Goal: Information Seeking & Learning: Find specific fact

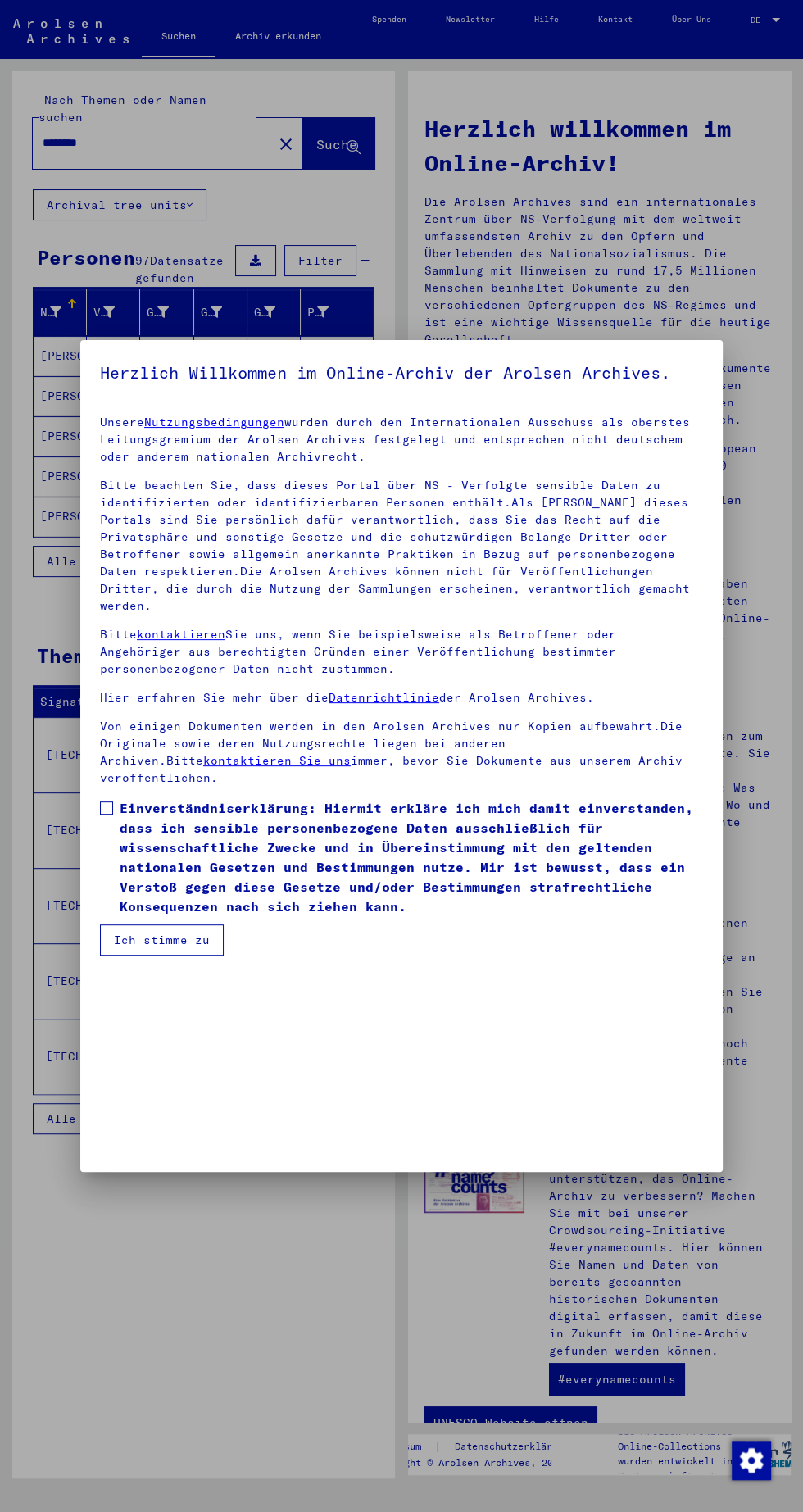
click at [582, 235] on div at bounding box center [402, 756] width 803 height 1512
click at [230, 1352] on div at bounding box center [402, 756] width 803 height 1512
click at [105, 815] on span at bounding box center [106, 808] width 13 height 13
click at [170, 916] on span "Einverständniserklärung: Hiermit erkläre ich mich damit einverstanden, dass ich…" at bounding box center [411, 857] width 584 height 118
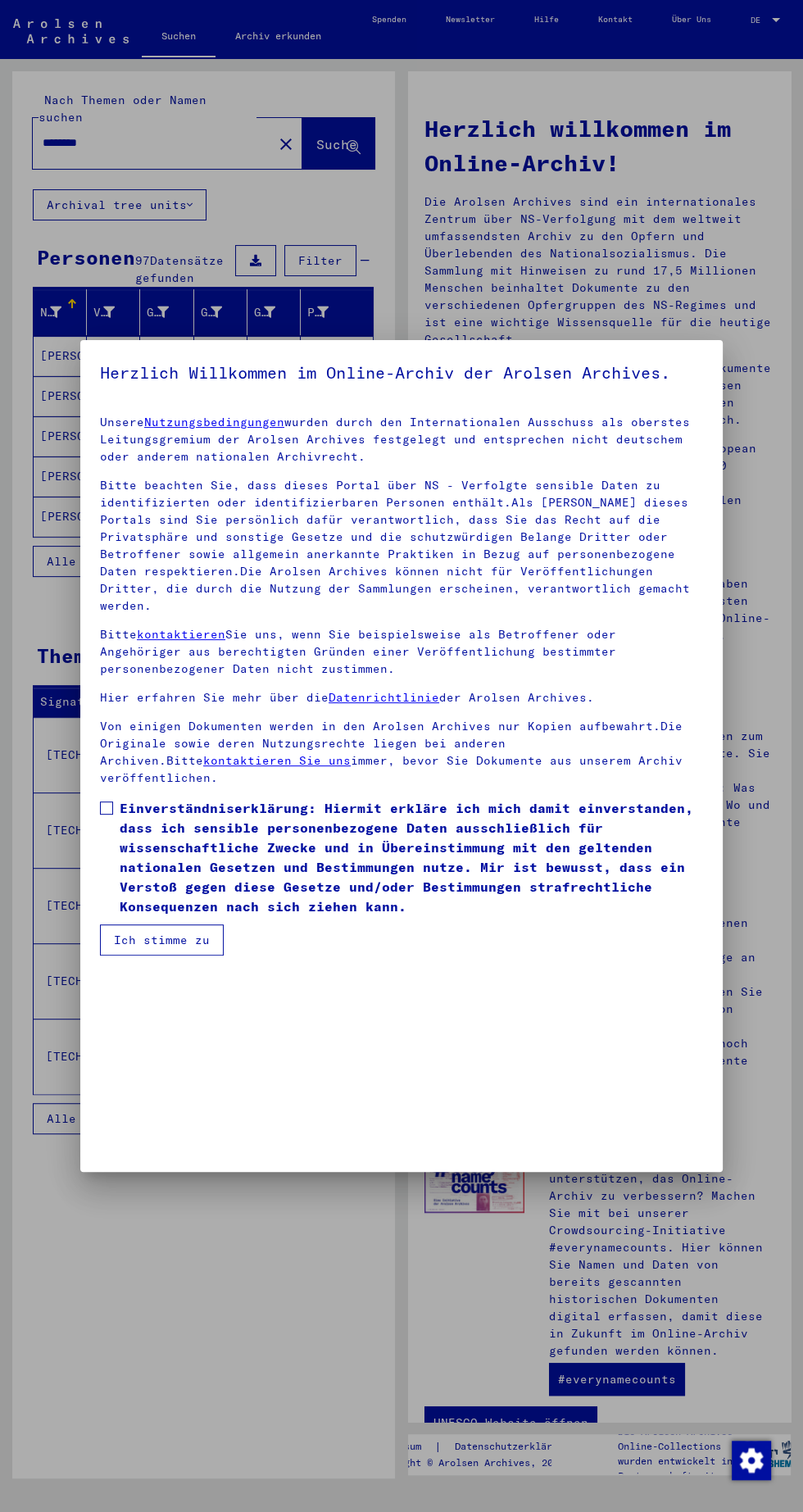
click at [149, 955] on button "Ich stimme zu" at bounding box center [162, 940] width 124 height 31
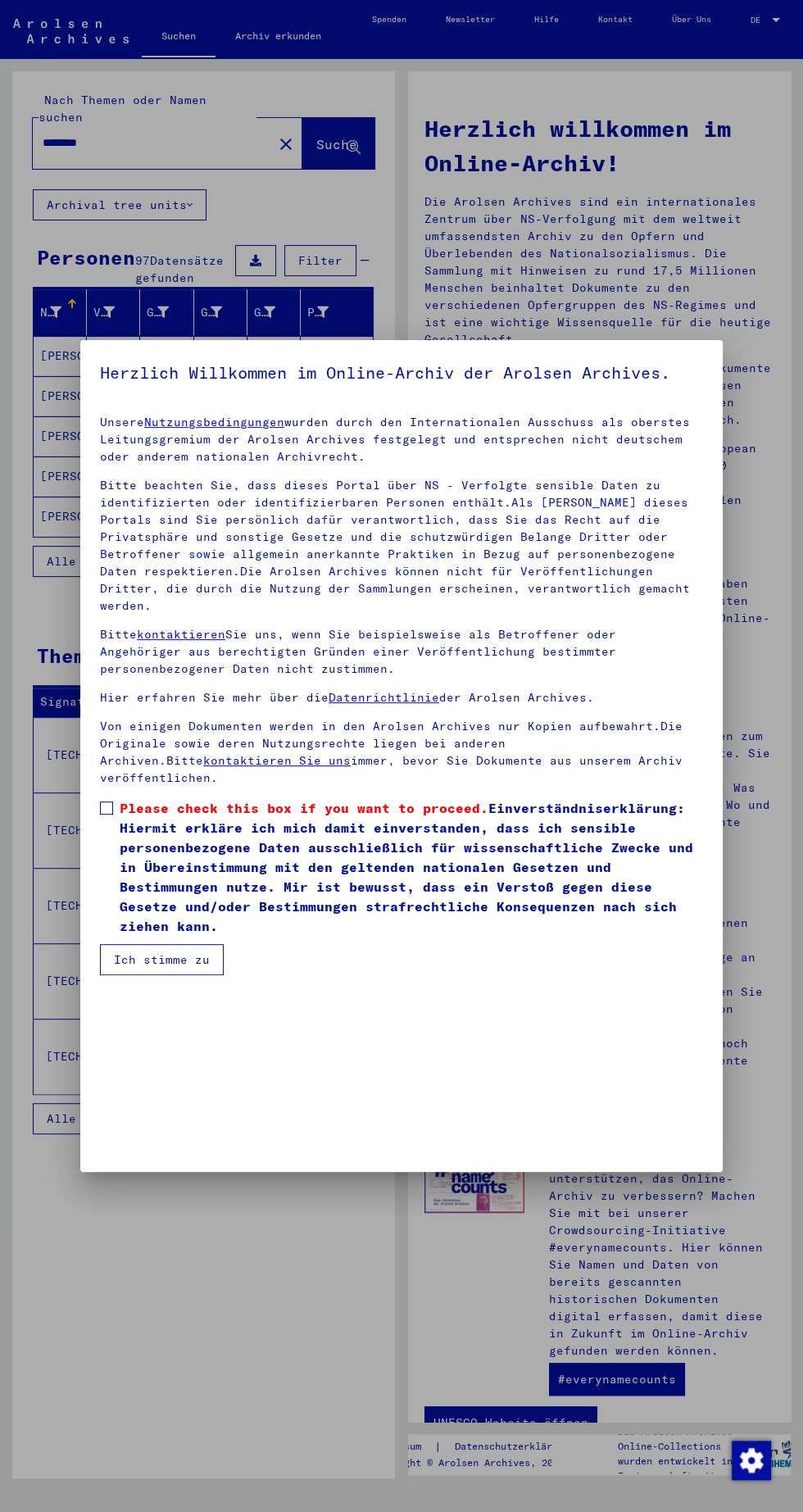
click at [105, 815] on span at bounding box center [106, 808] width 13 height 13
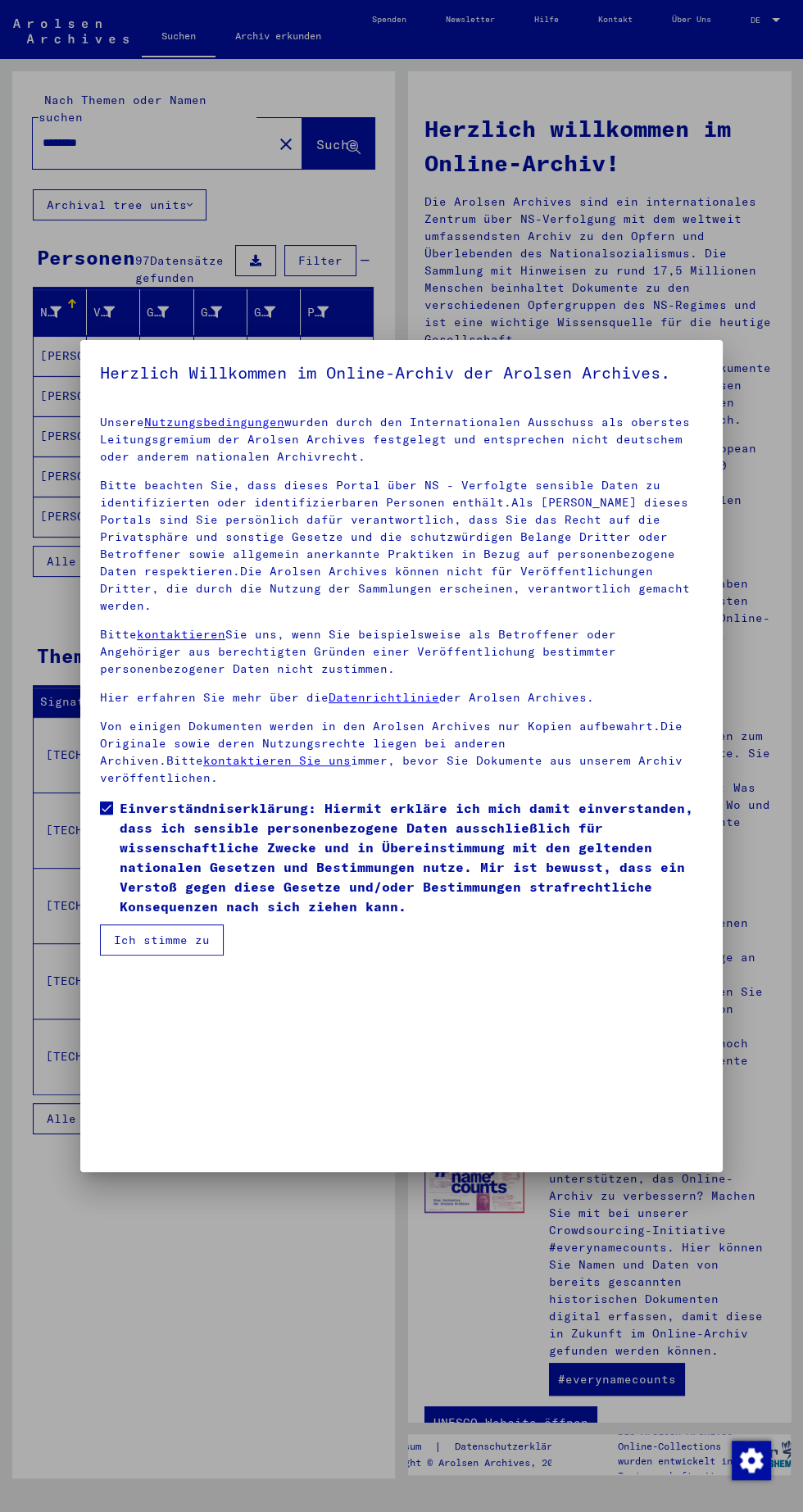
click at [167, 955] on button "Ich stimme zu" at bounding box center [162, 940] width 124 height 31
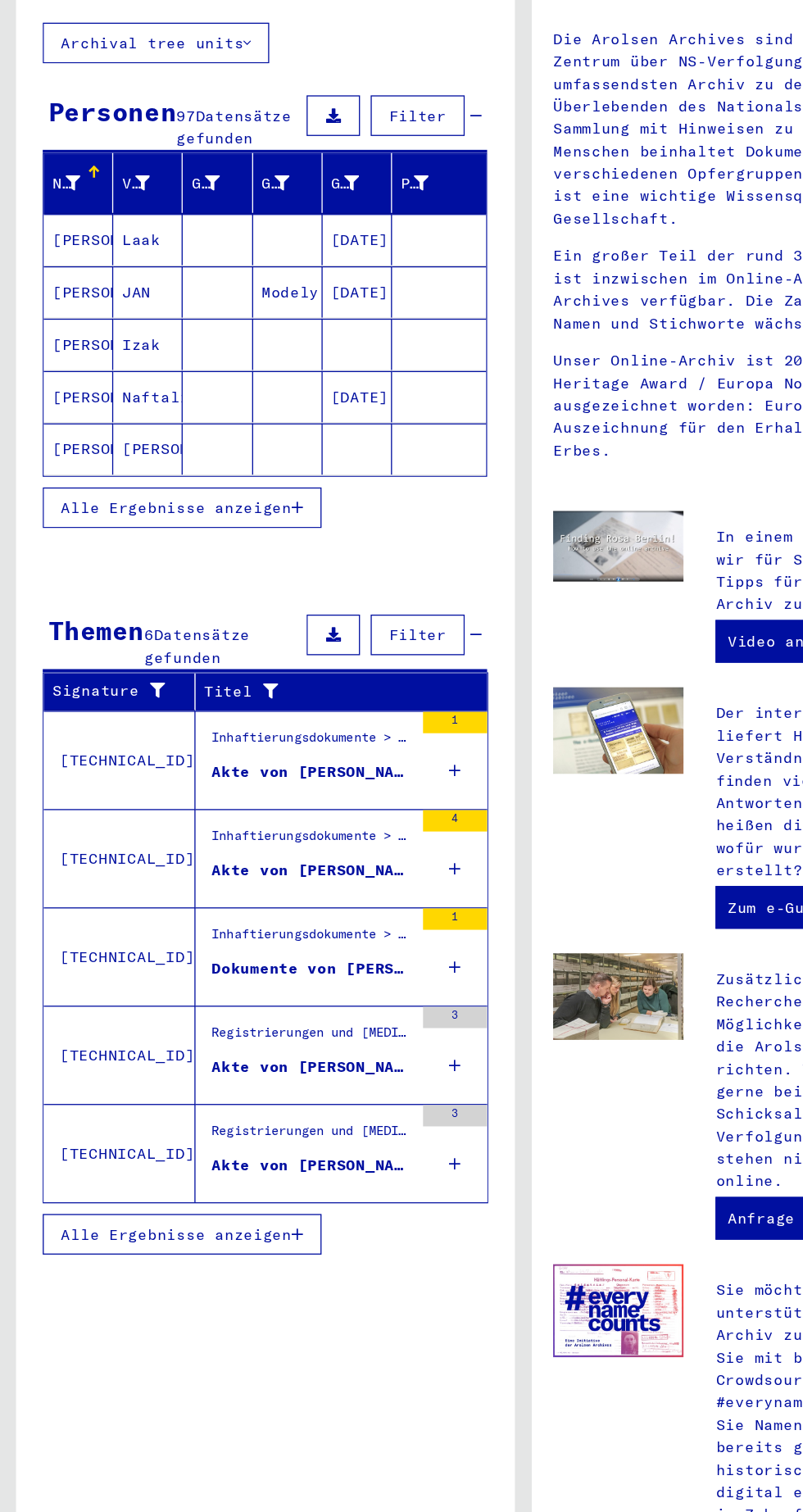
scroll to position [0, 0]
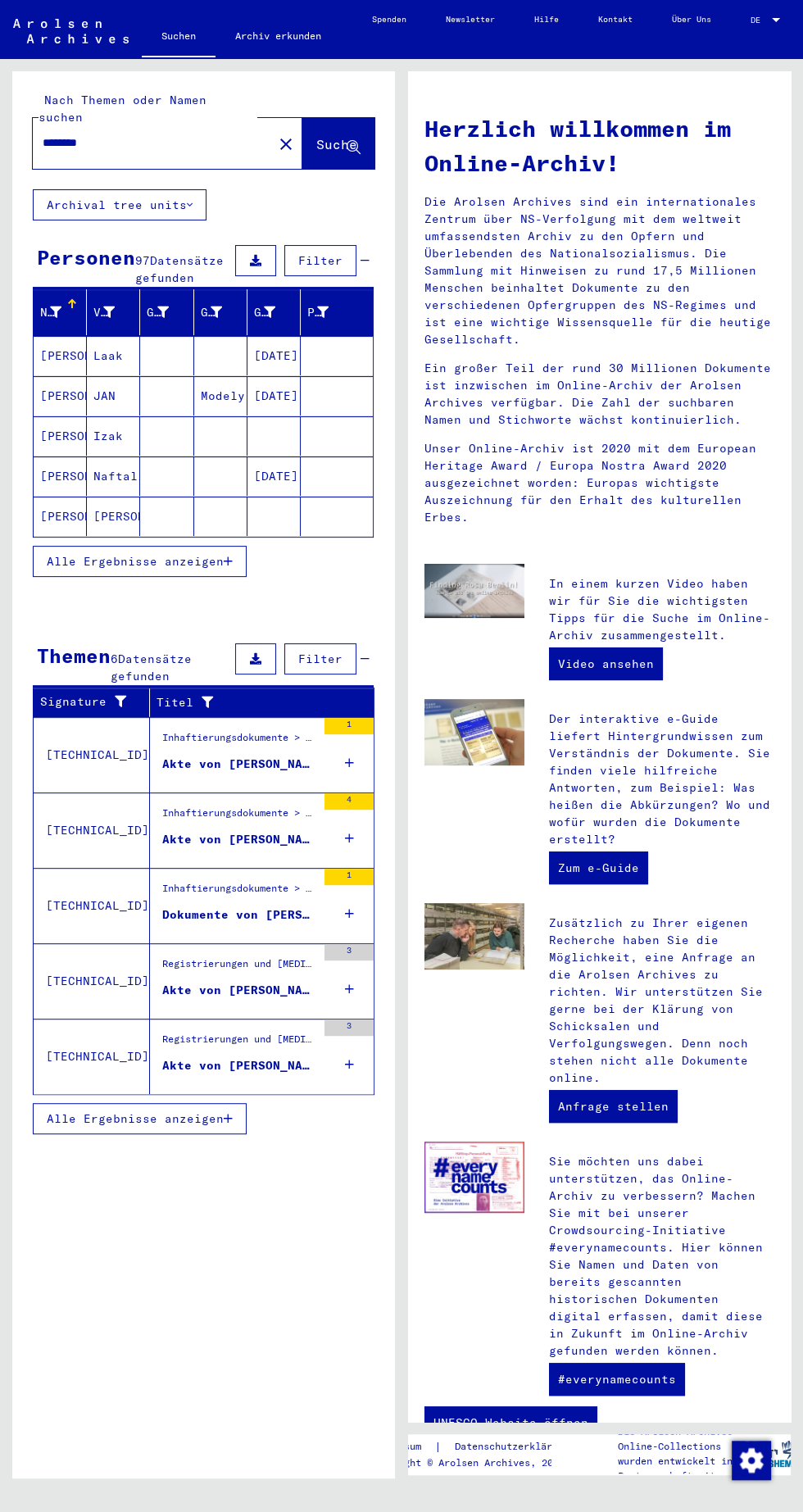
click at [216, 554] on span "Alle Ergebnisse anzeigen" at bounding box center [135, 561] width 177 height 15
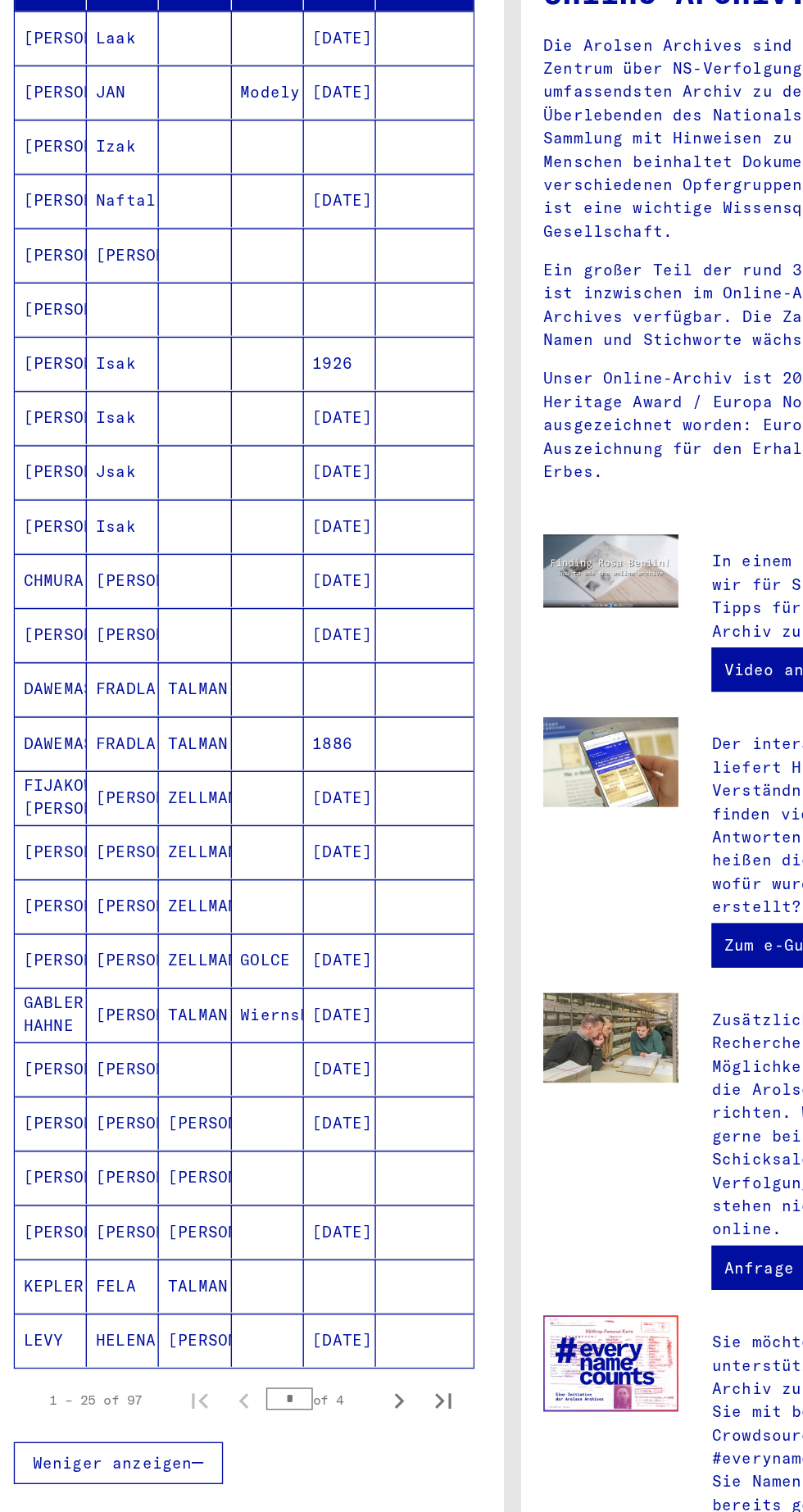
scroll to position [155, 0]
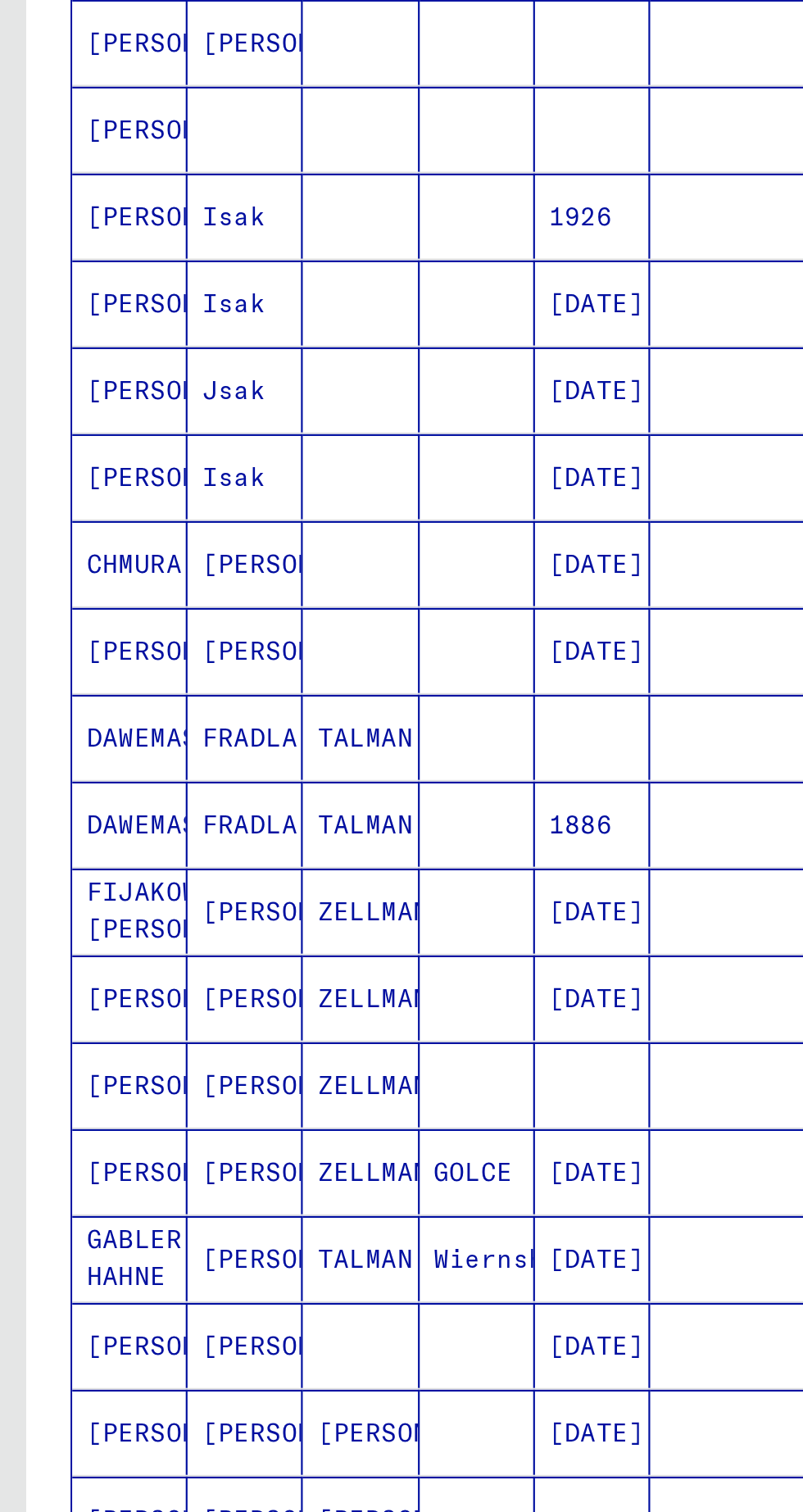
click at [67, 626] on mat-cell "[PERSON_NAME]" at bounding box center [60, 642] width 54 height 40
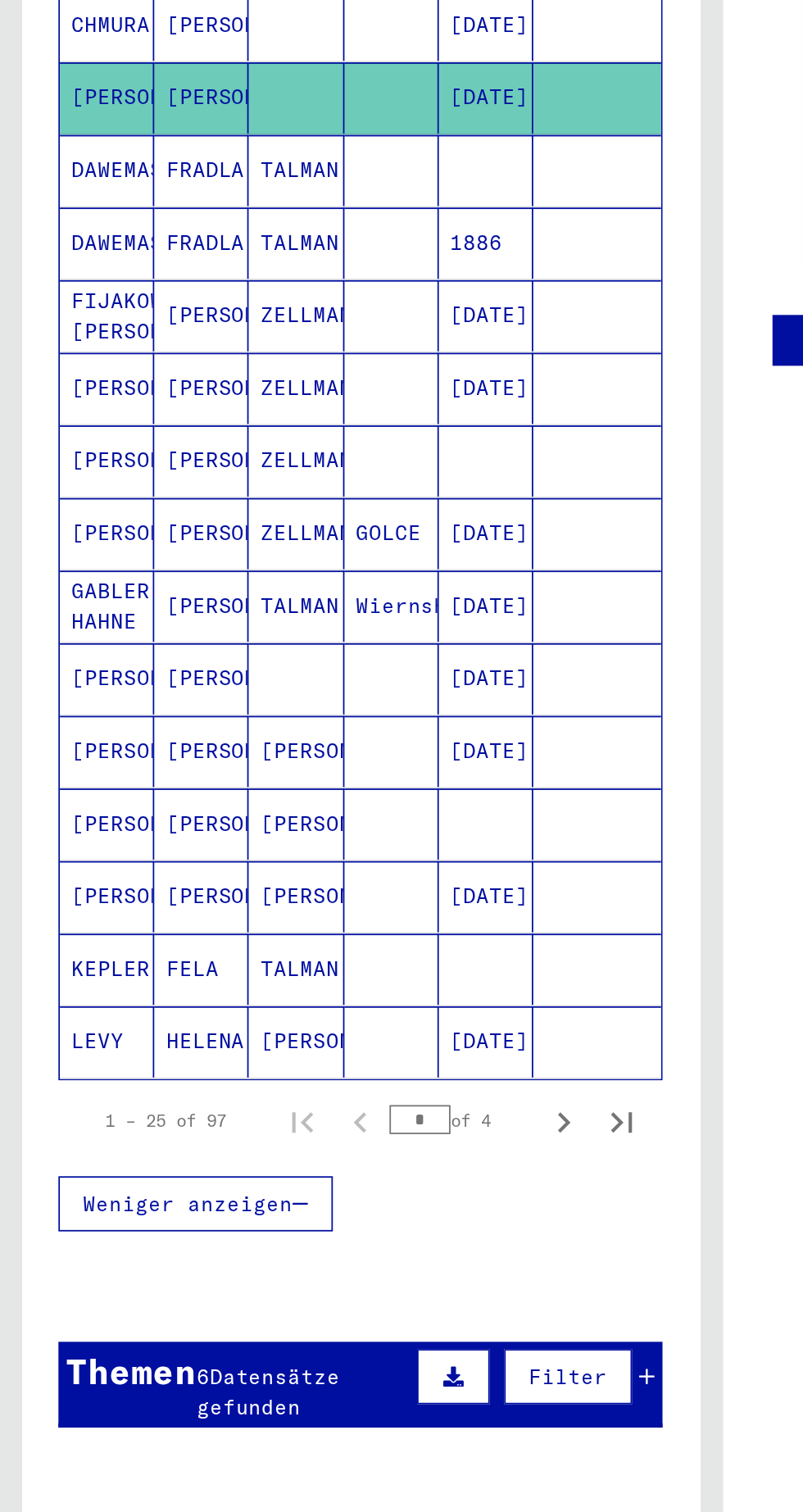
scroll to position [376, 0]
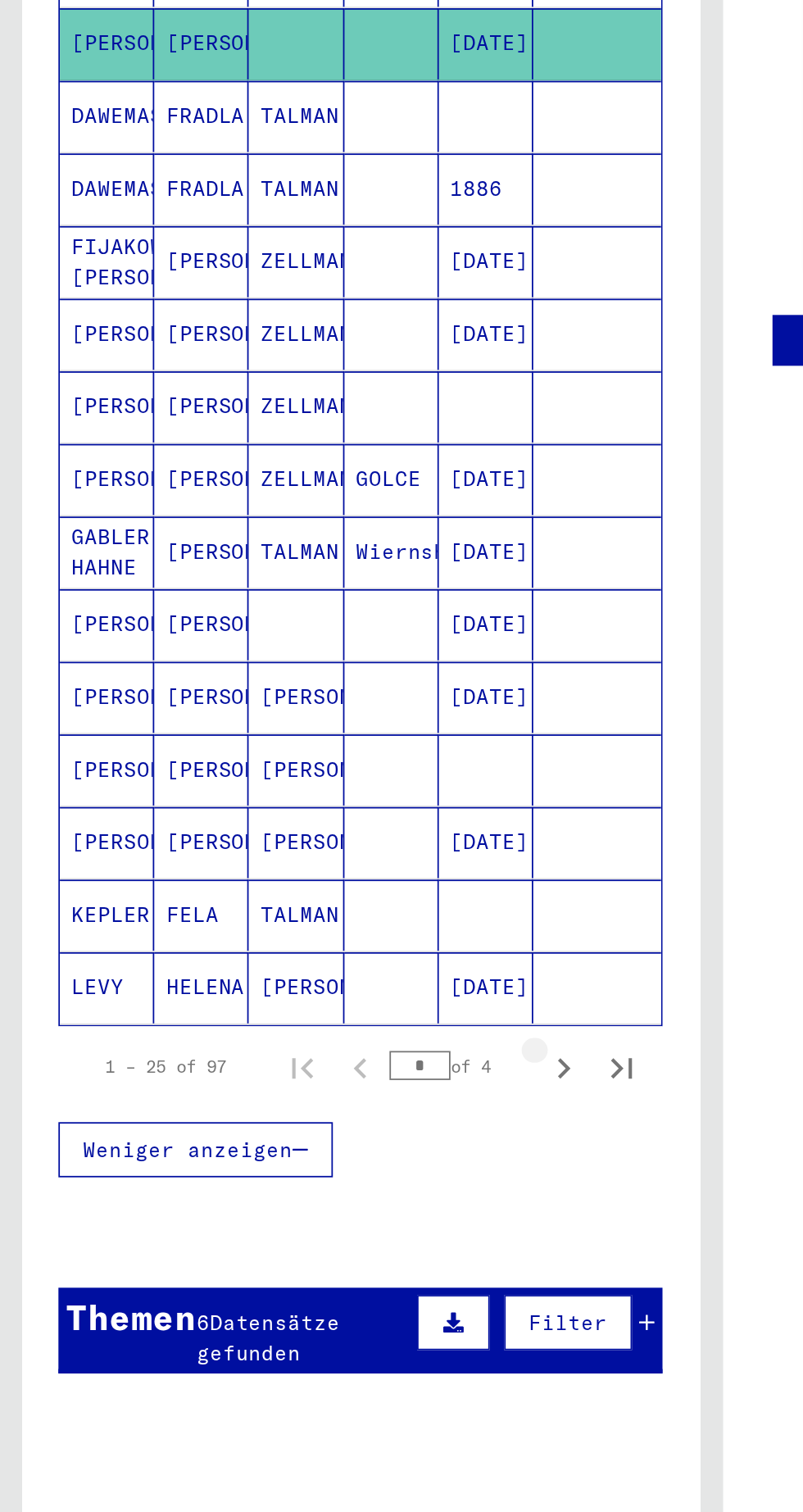
click at [315, 997] on icon "Next page" at bounding box center [317, 1008] width 23 height 23
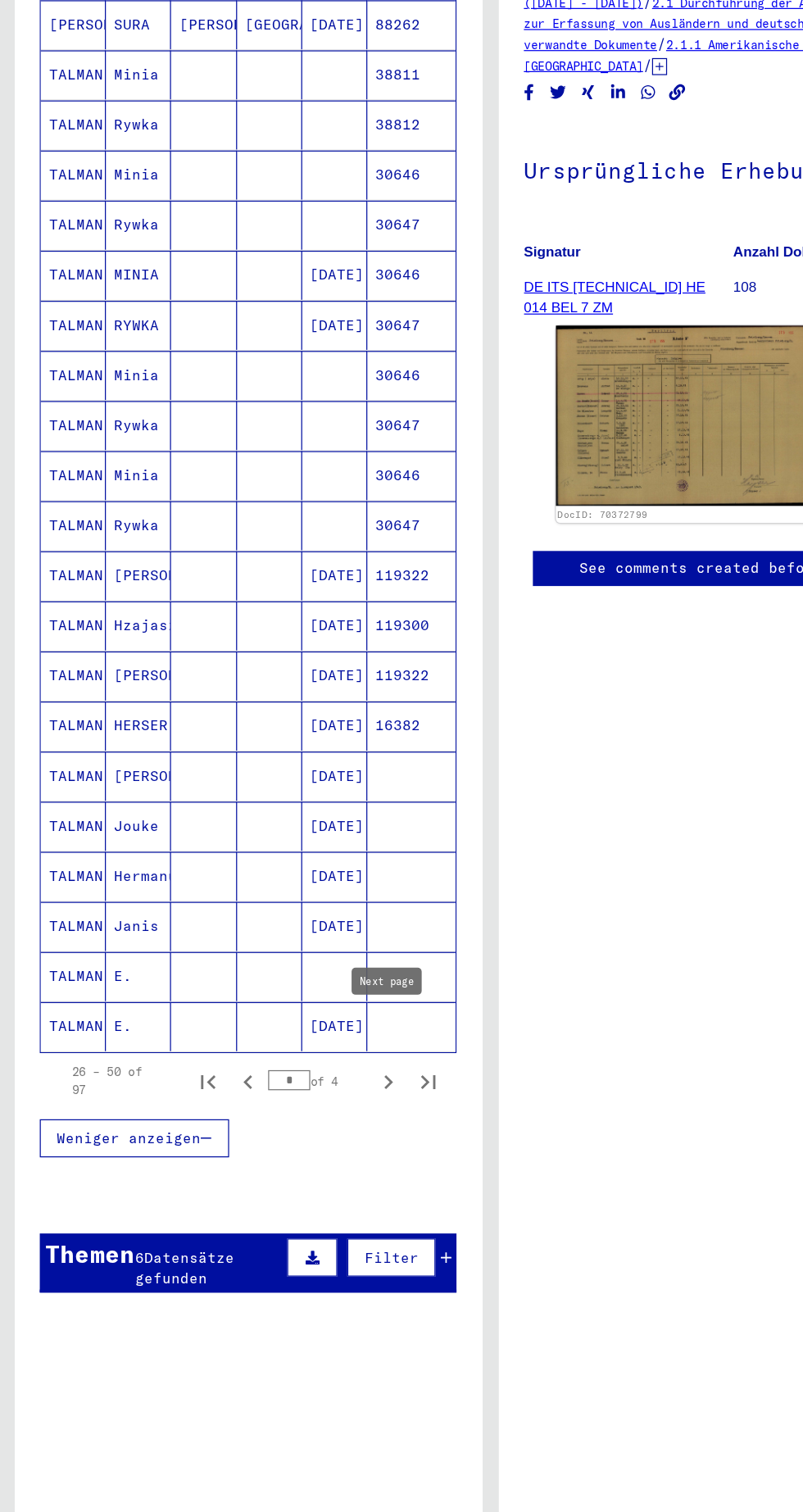
scroll to position [370, 0]
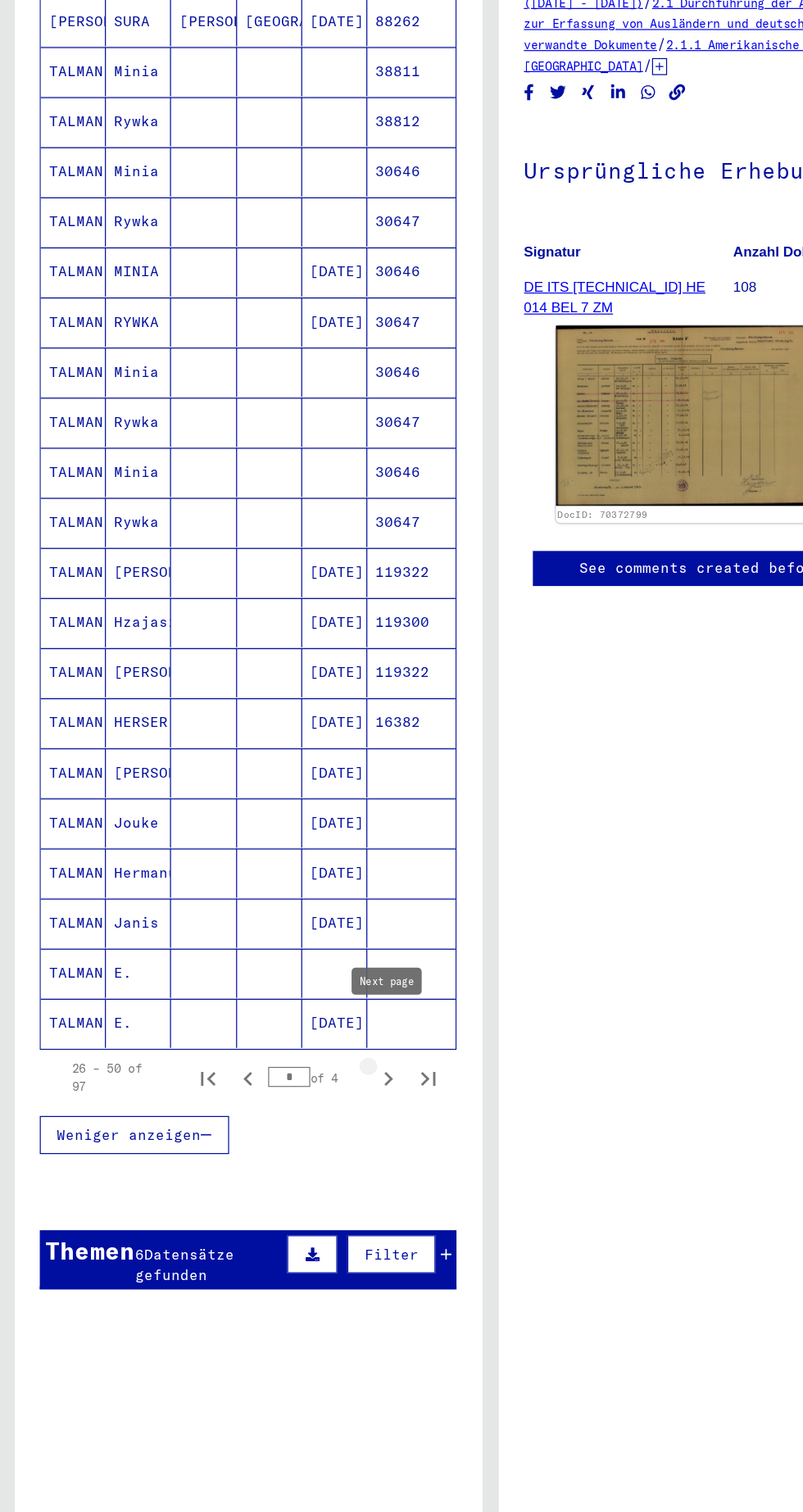
click at [317, 1003] on icon "Next page" at bounding box center [317, 1014] width 23 height 23
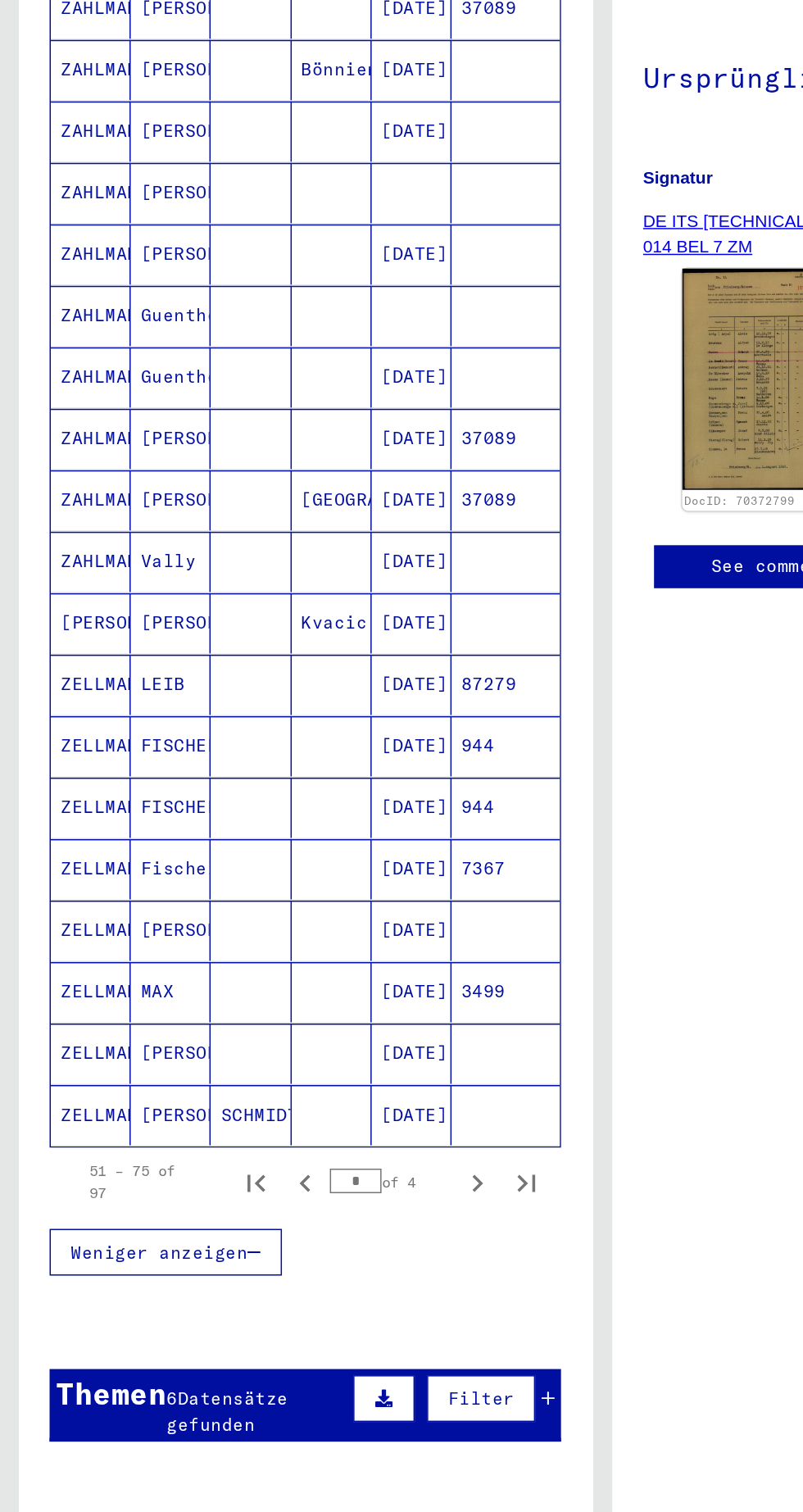
scroll to position [68, 0]
click at [72, 738] on mat-cell "ZELLMANN" at bounding box center [60, 757] width 54 height 40
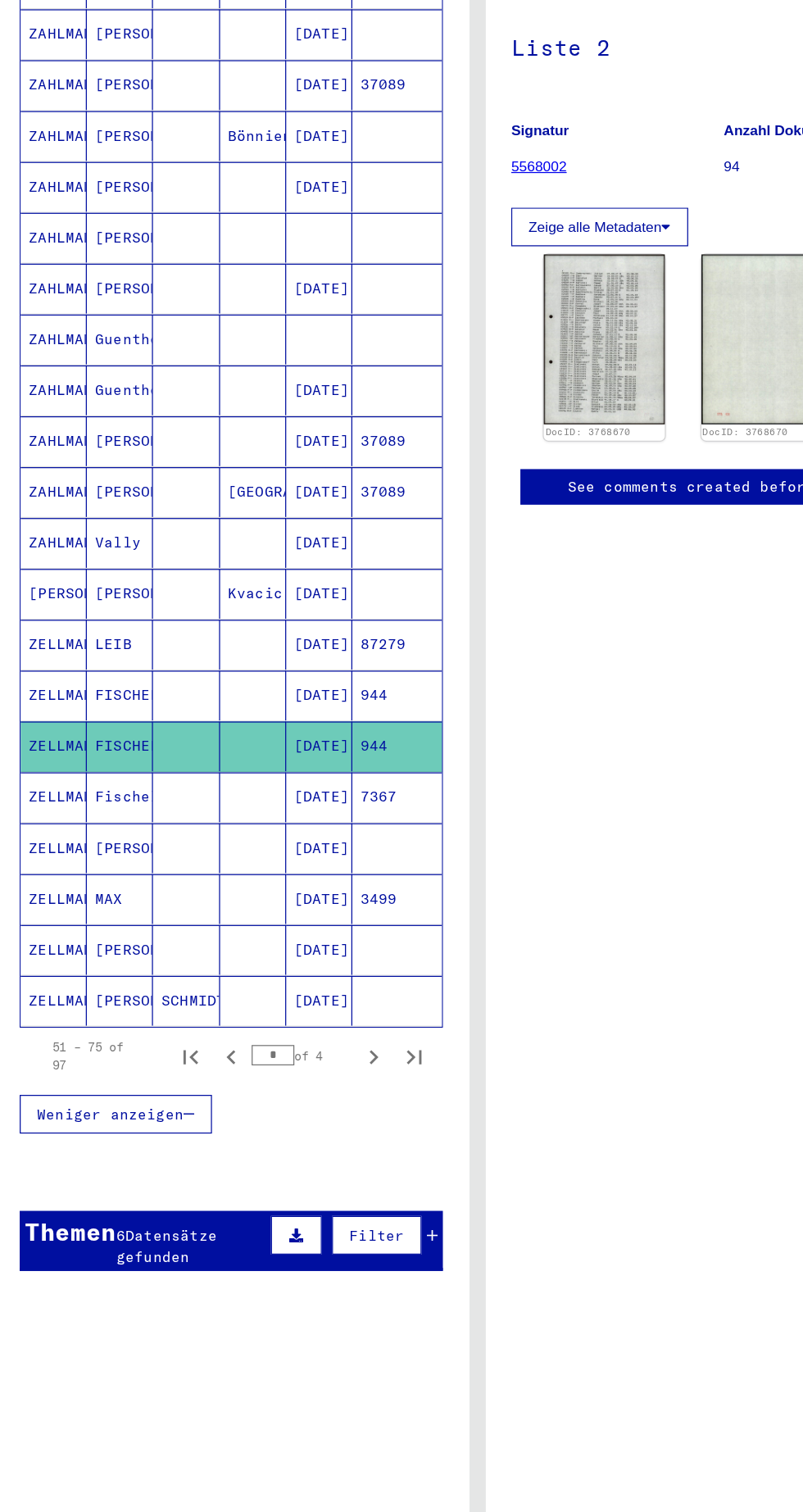
scroll to position [375, 0]
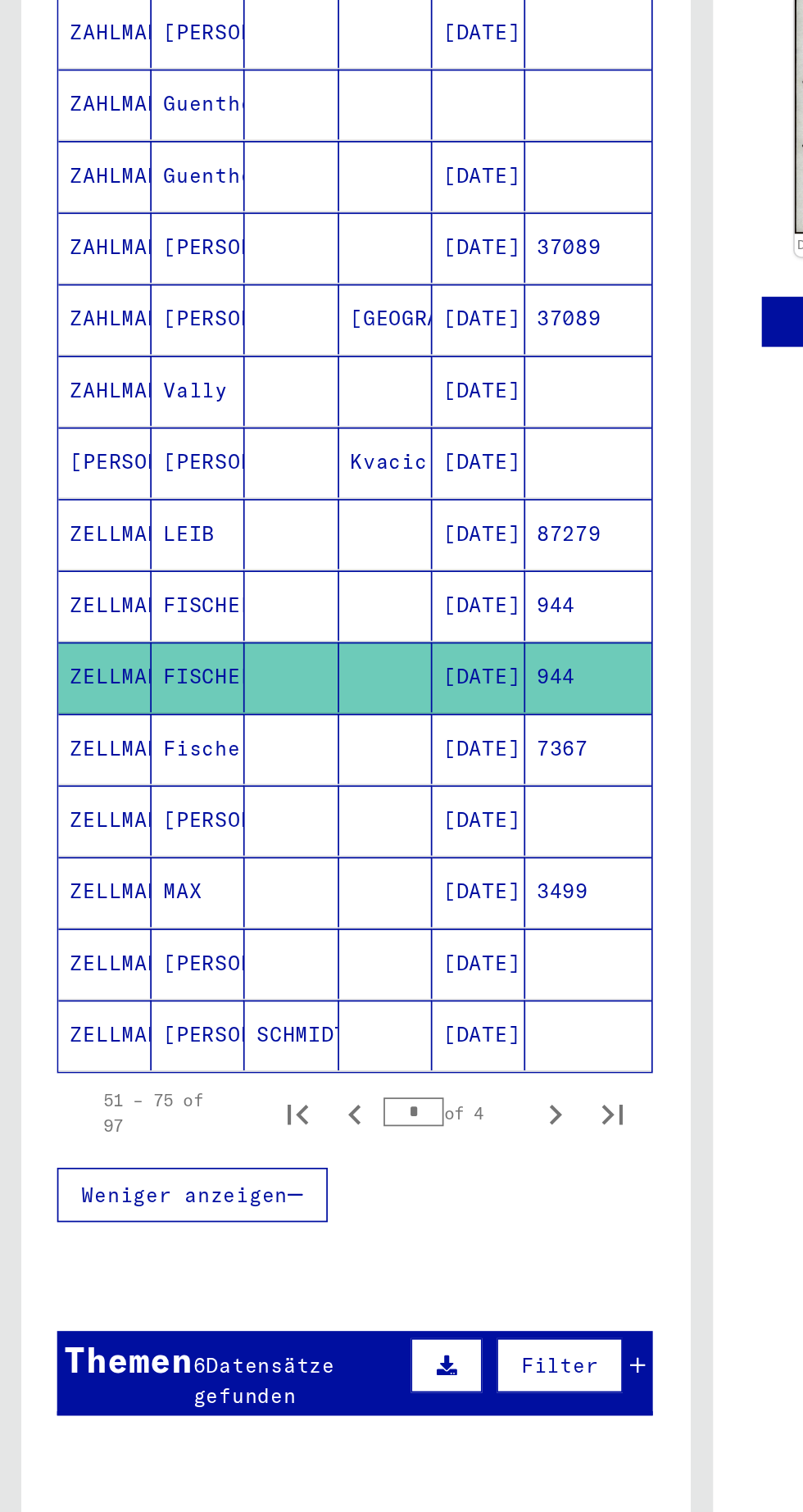
click at [70, 822] on mat-cell "ZELLMANN" at bounding box center [60, 842] width 54 height 40
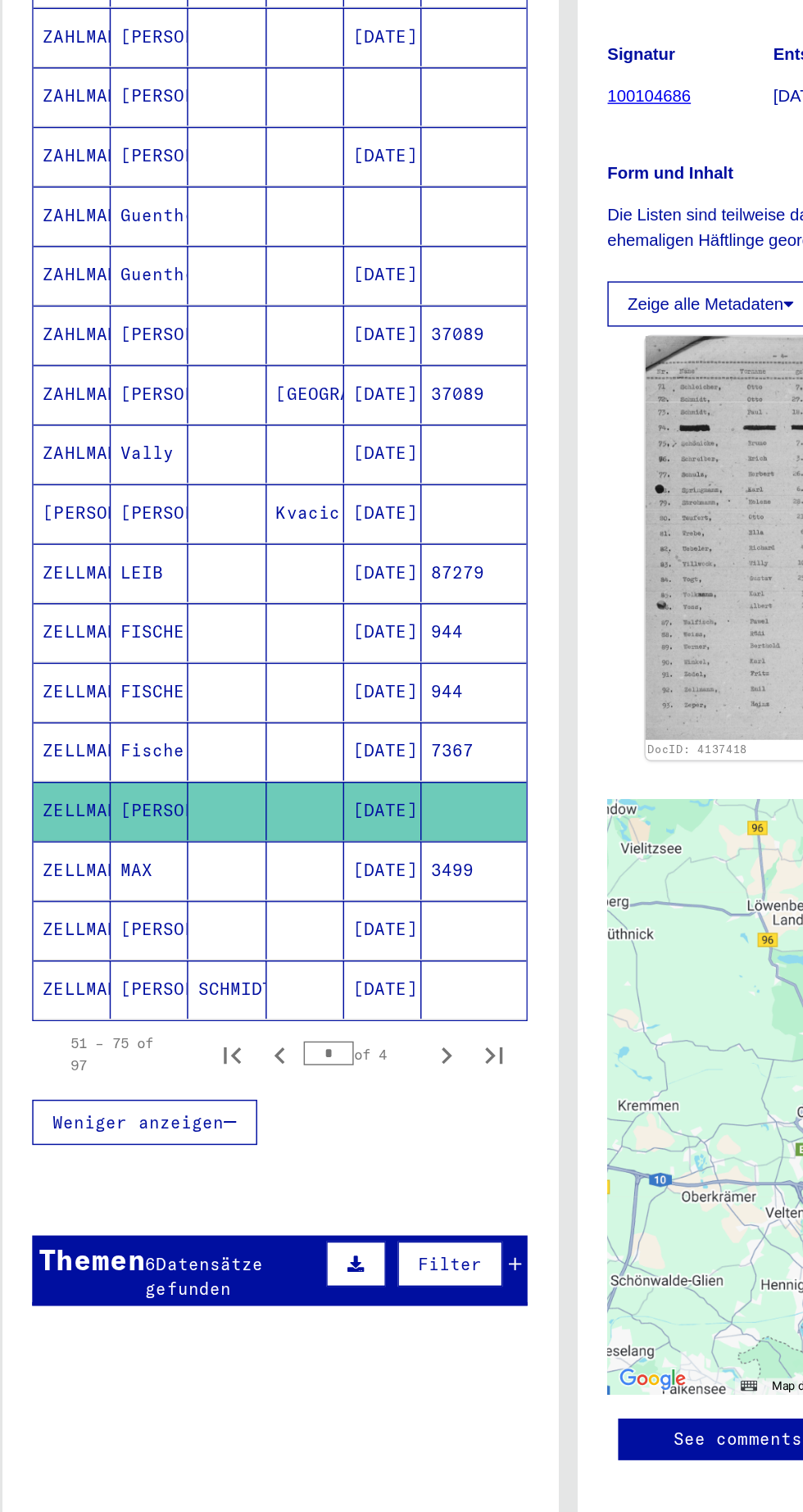
scroll to position [376, 0]
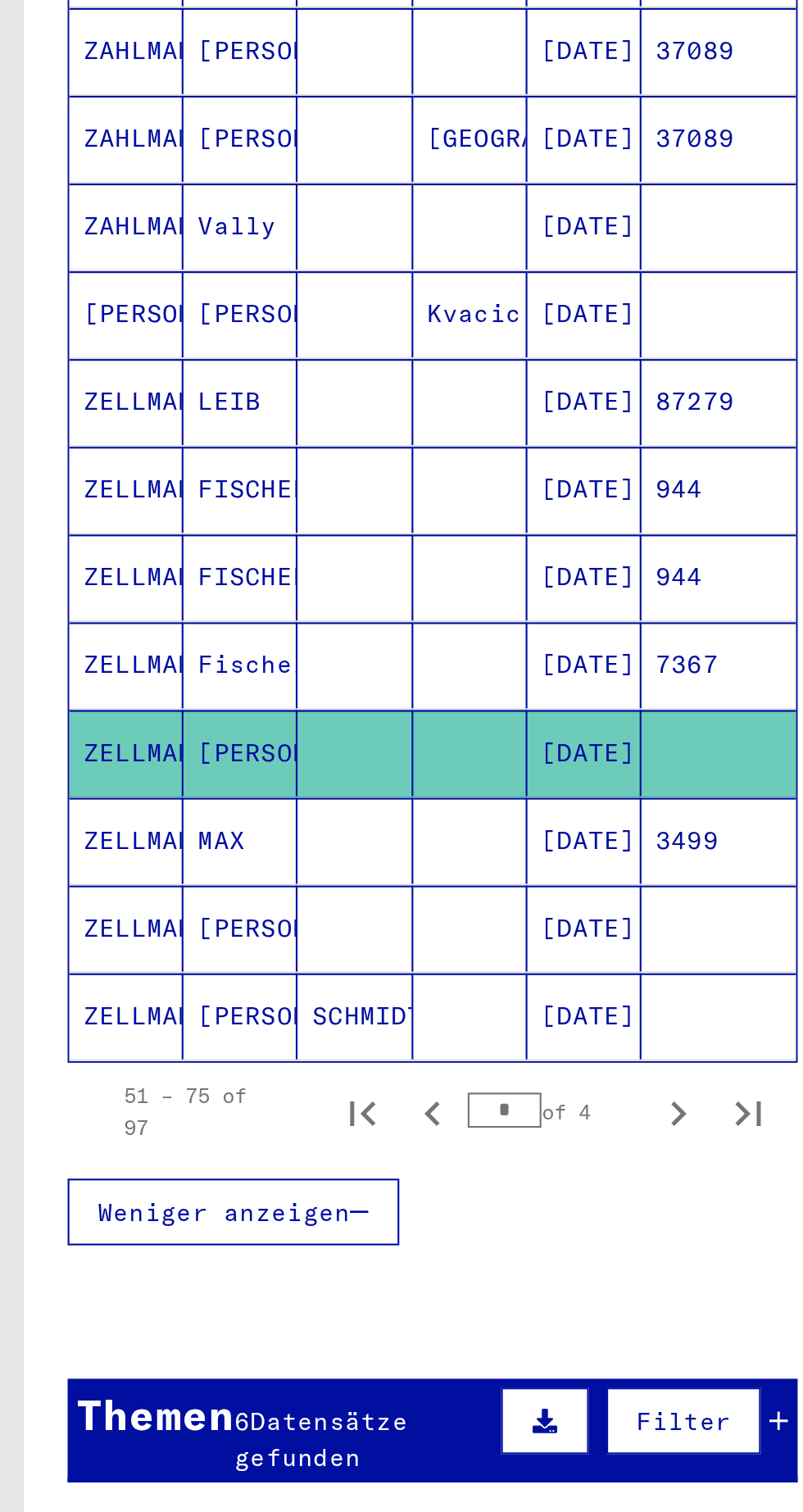
click at [65, 861] on mat-cell "ZELLMANN" at bounding box center [60, 880] width 54 height 40
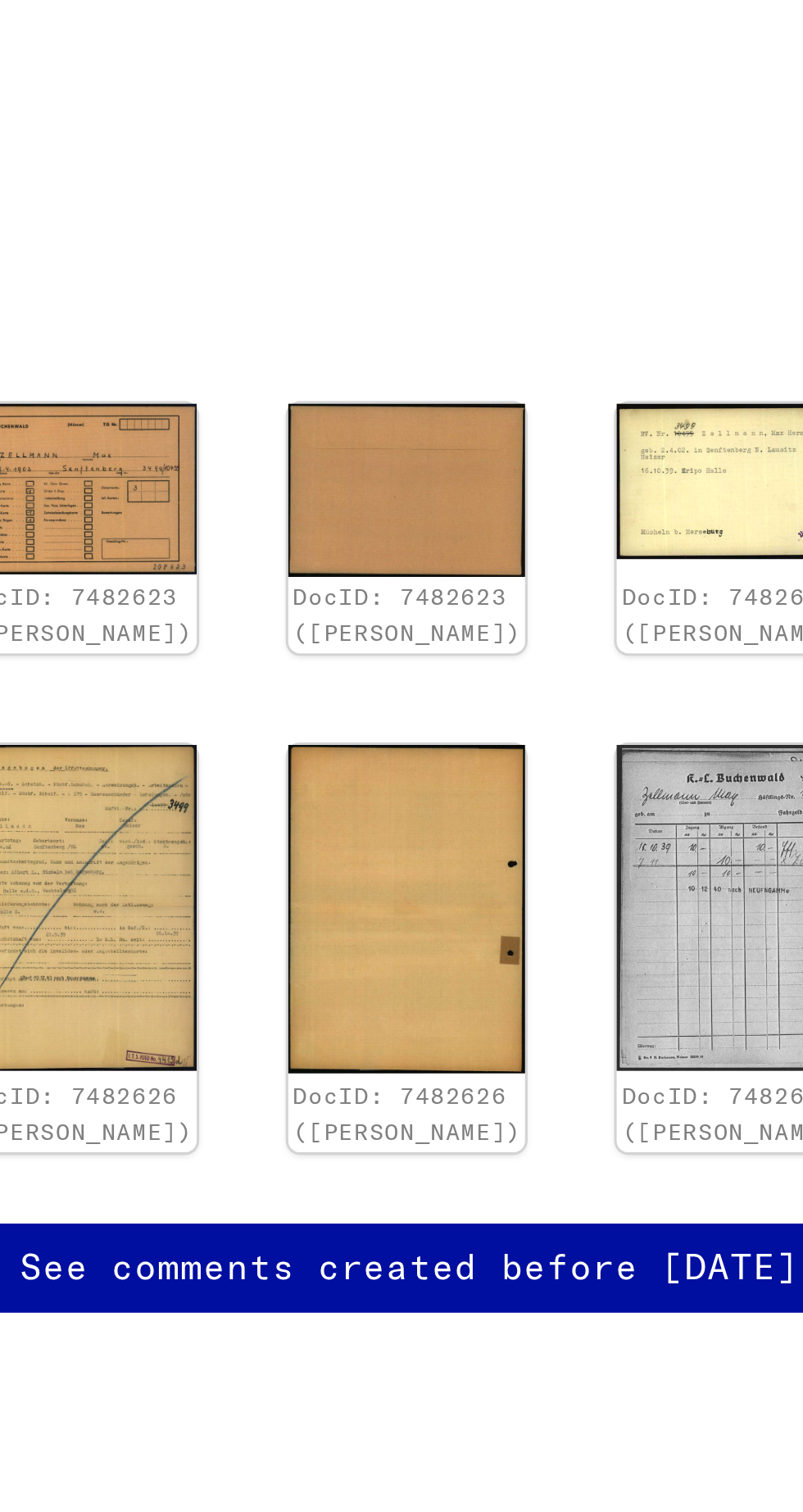
scroll to position [6, 0]
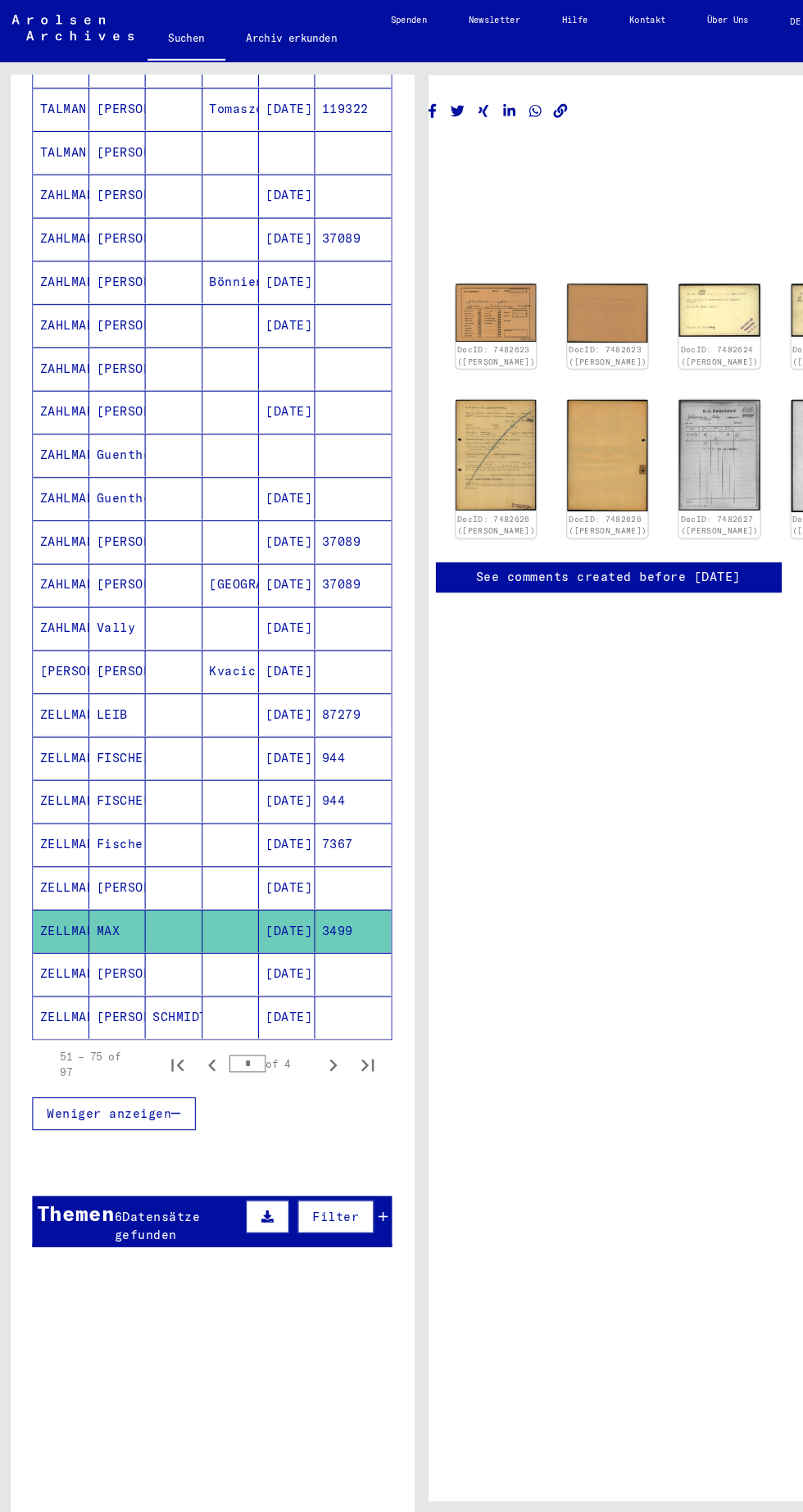
click at [84, 904] on mat-cell "ZELLMANN" at bounding box center [60, 923] width 54 height 40
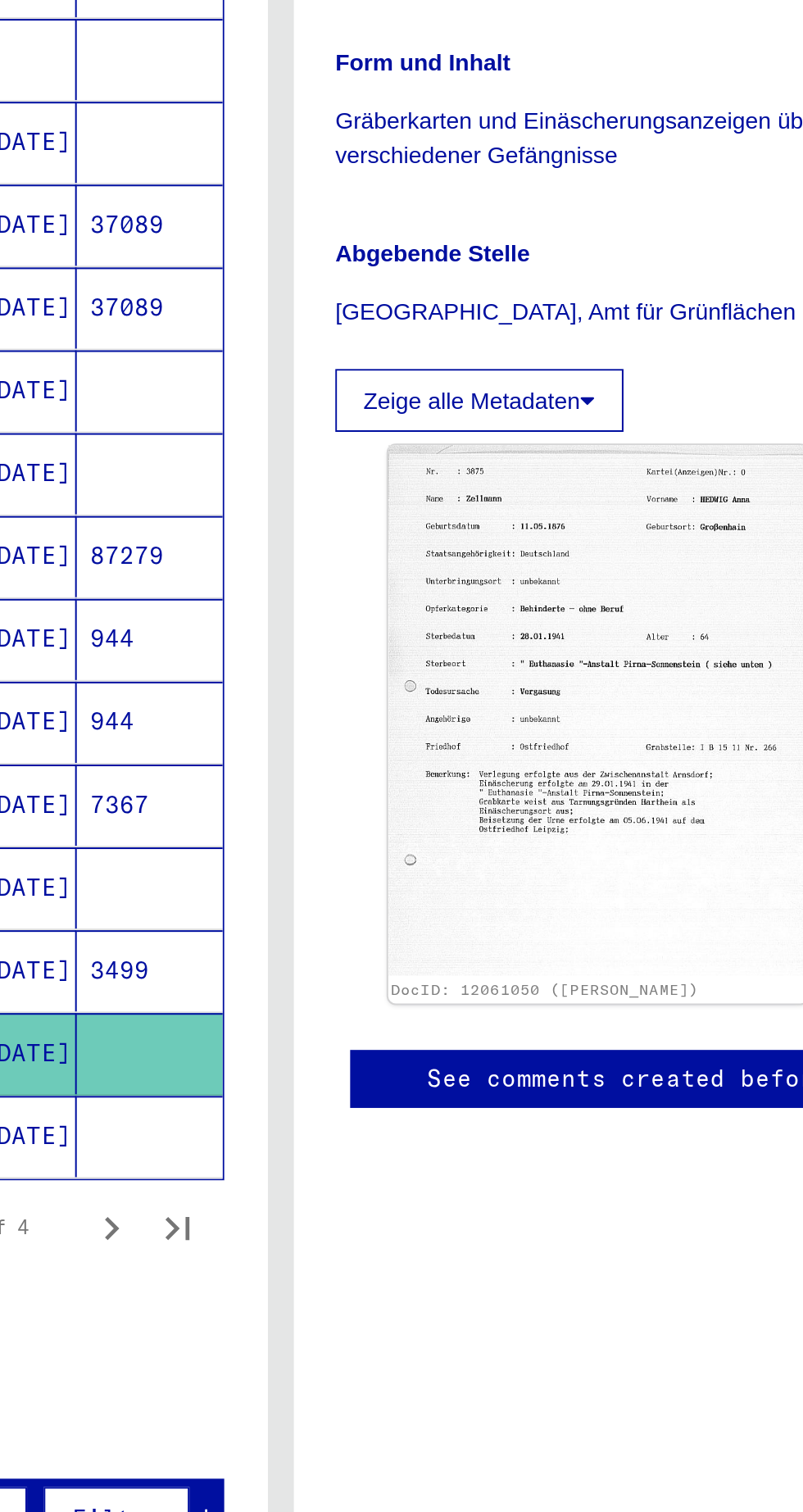
scroll to position [6, 0]
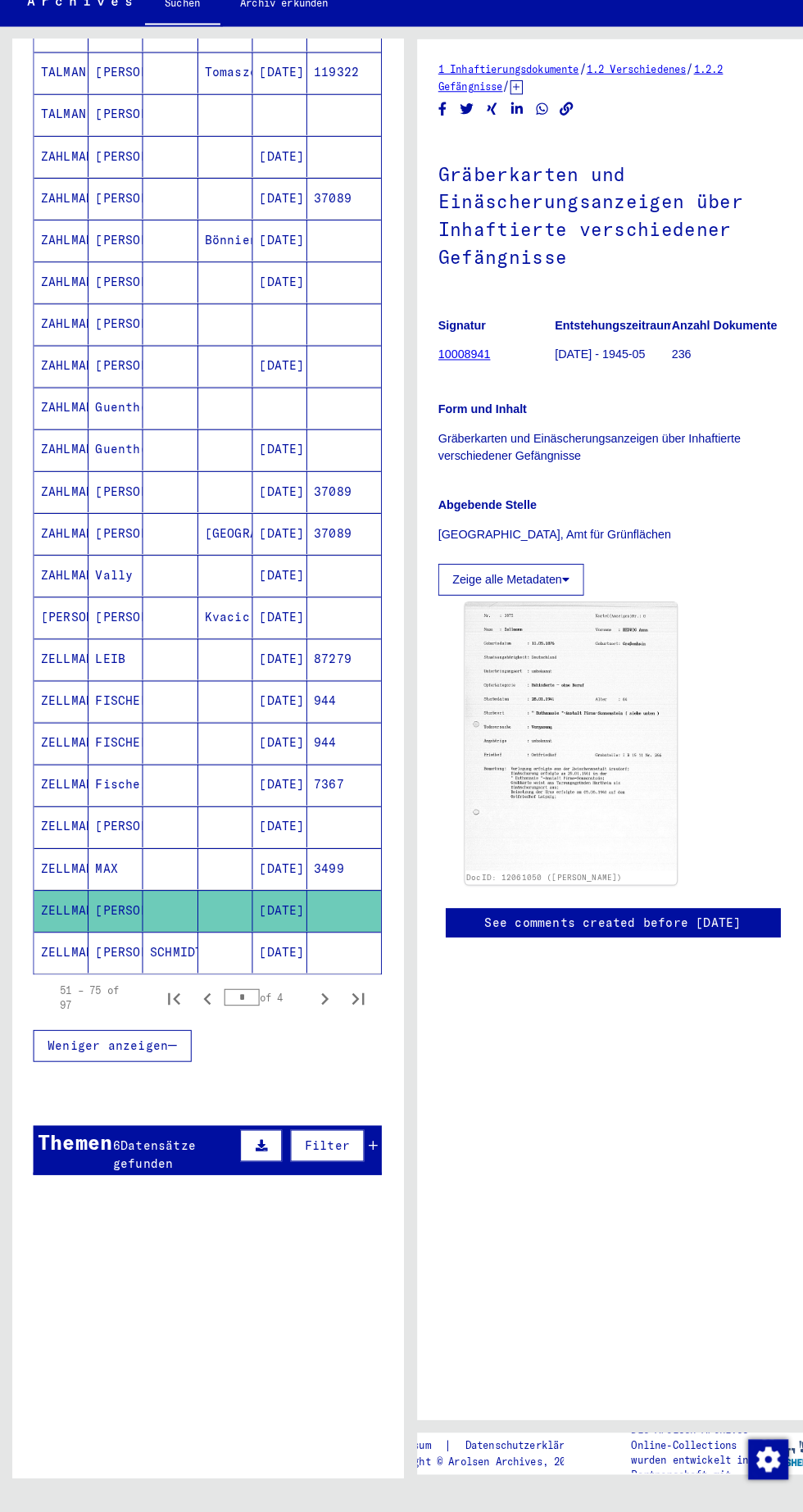
click at [69, 944] on mat-cell "ZELLMANN" at bounding box center [60, 964] width 54 height 40
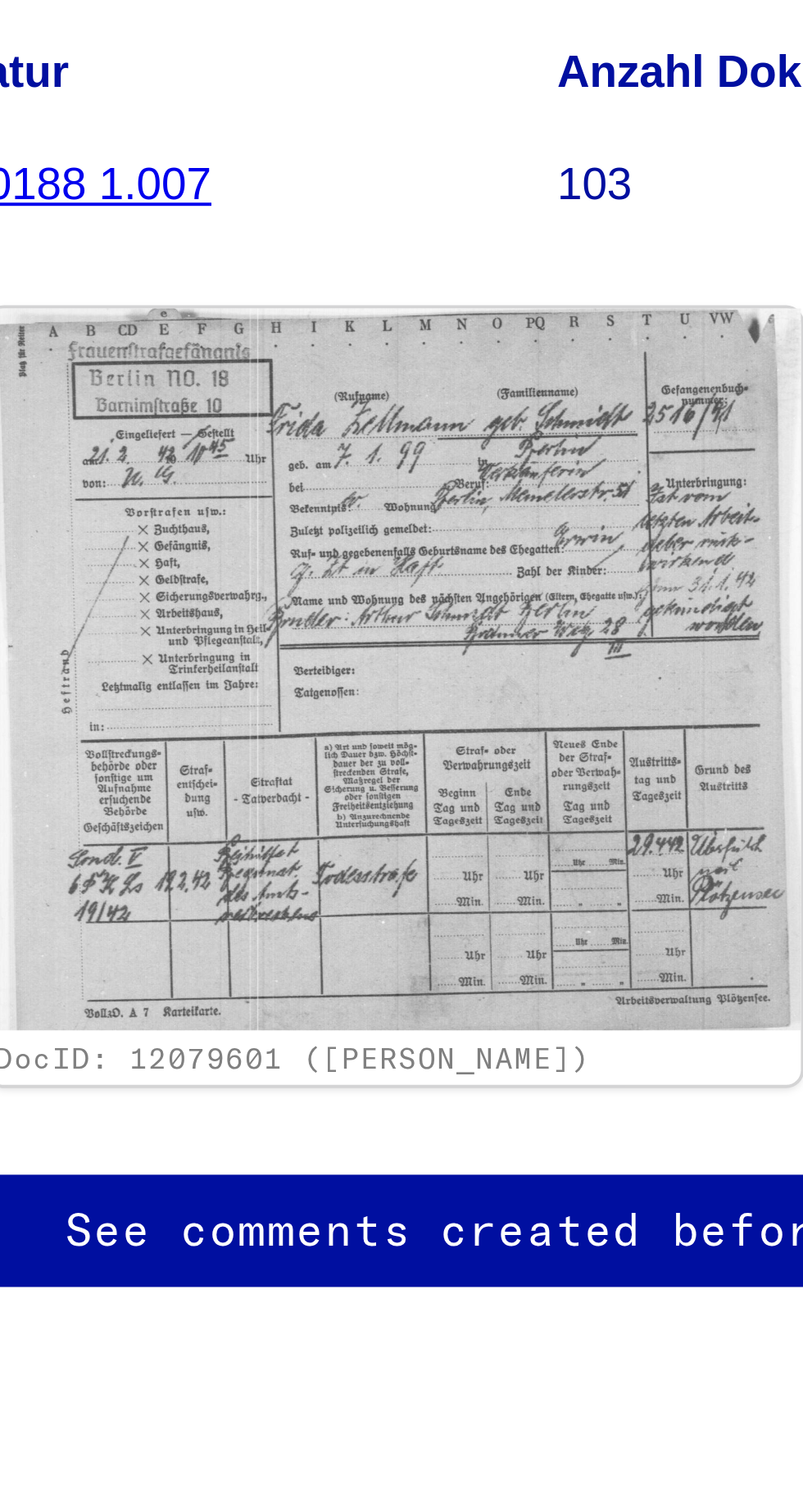
scroll to position [3, 1]
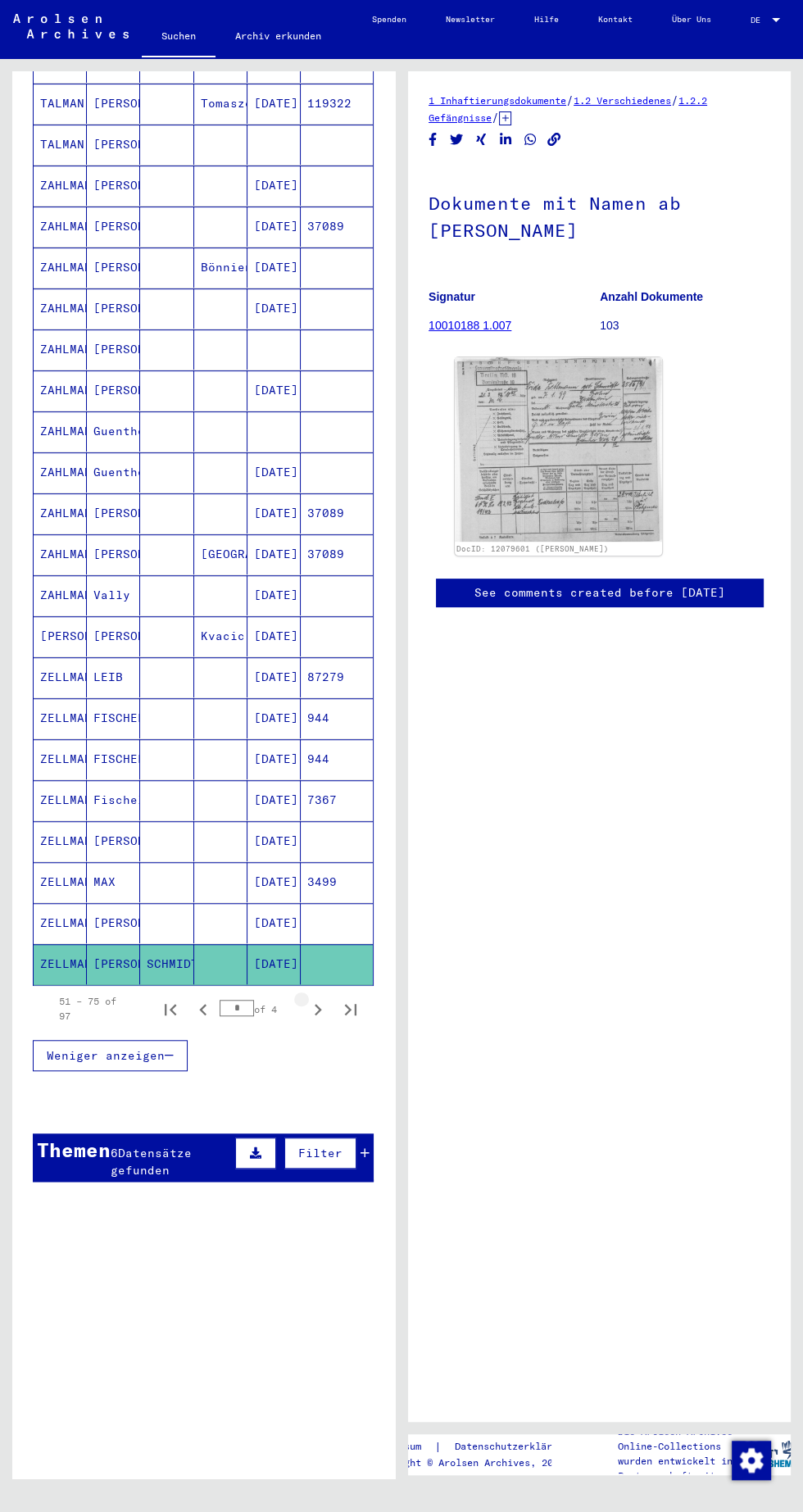
click at [316, 998] on icon "Next page" at bounding box center [317, 1009] width 23 height 23
type input "*"
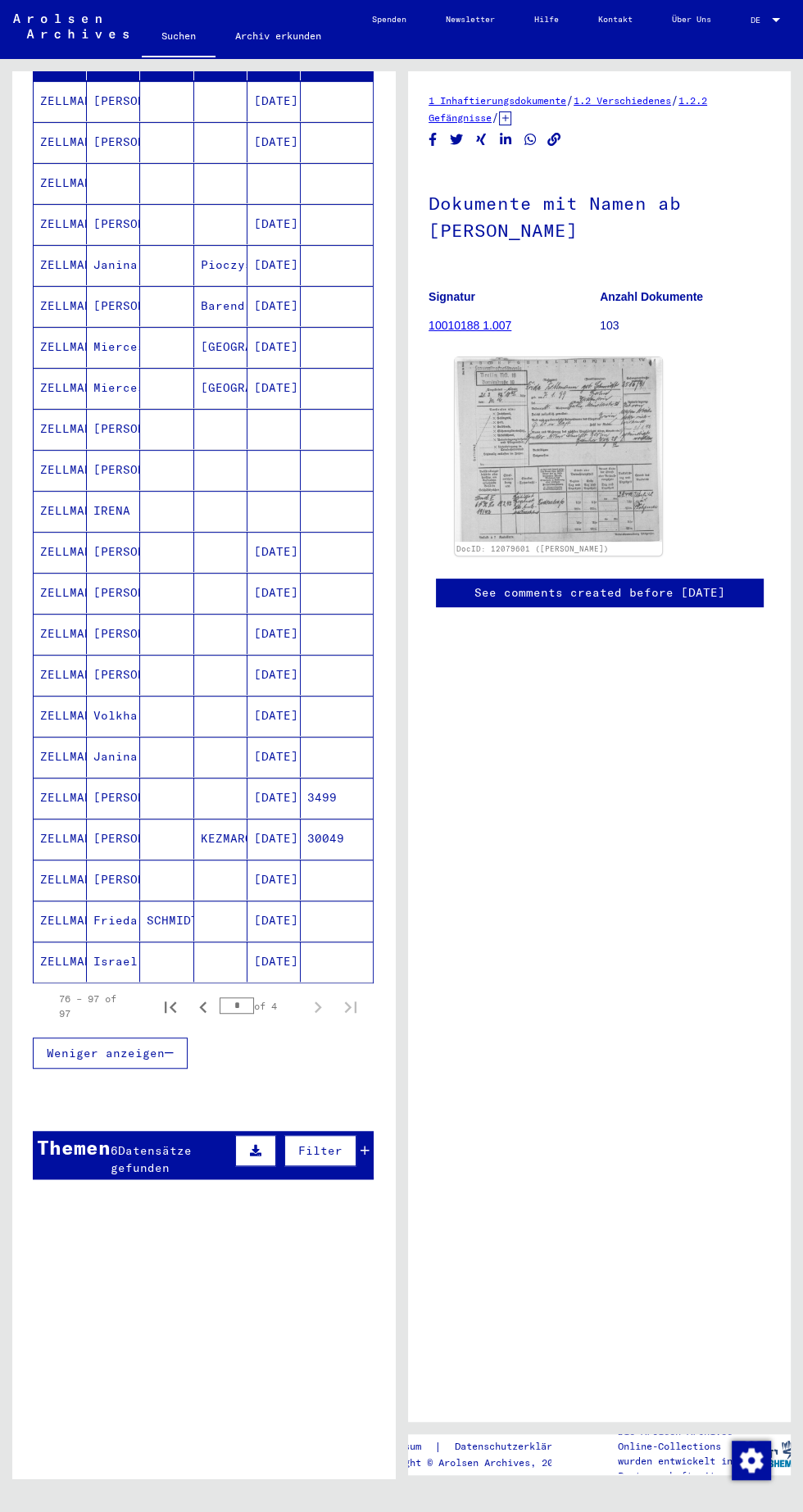
scroll to position [250, 0]
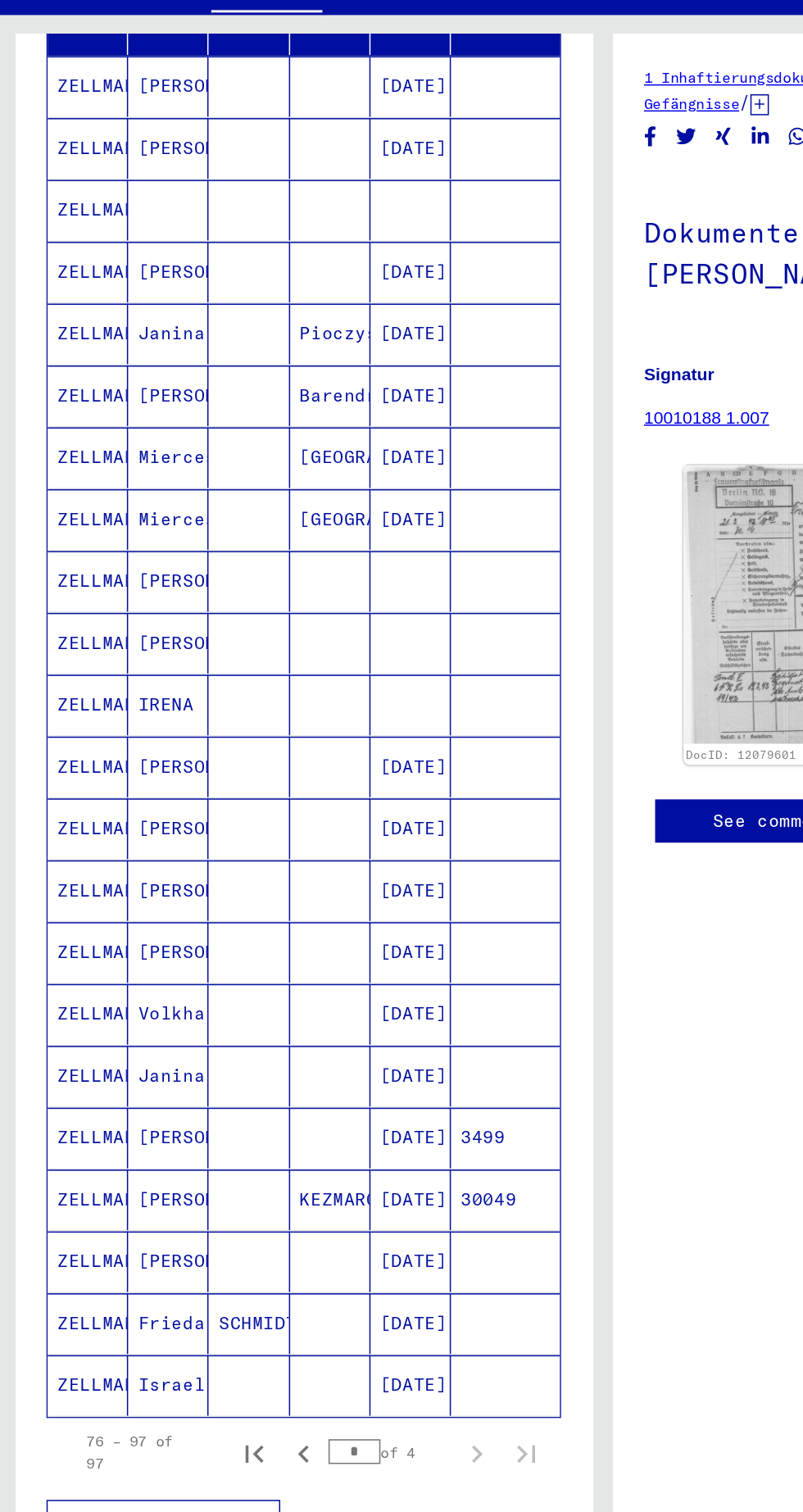
click at [73, 250] on mat-cell "ZELLMANN" at bounding box center [60, 269] width 54 height 40
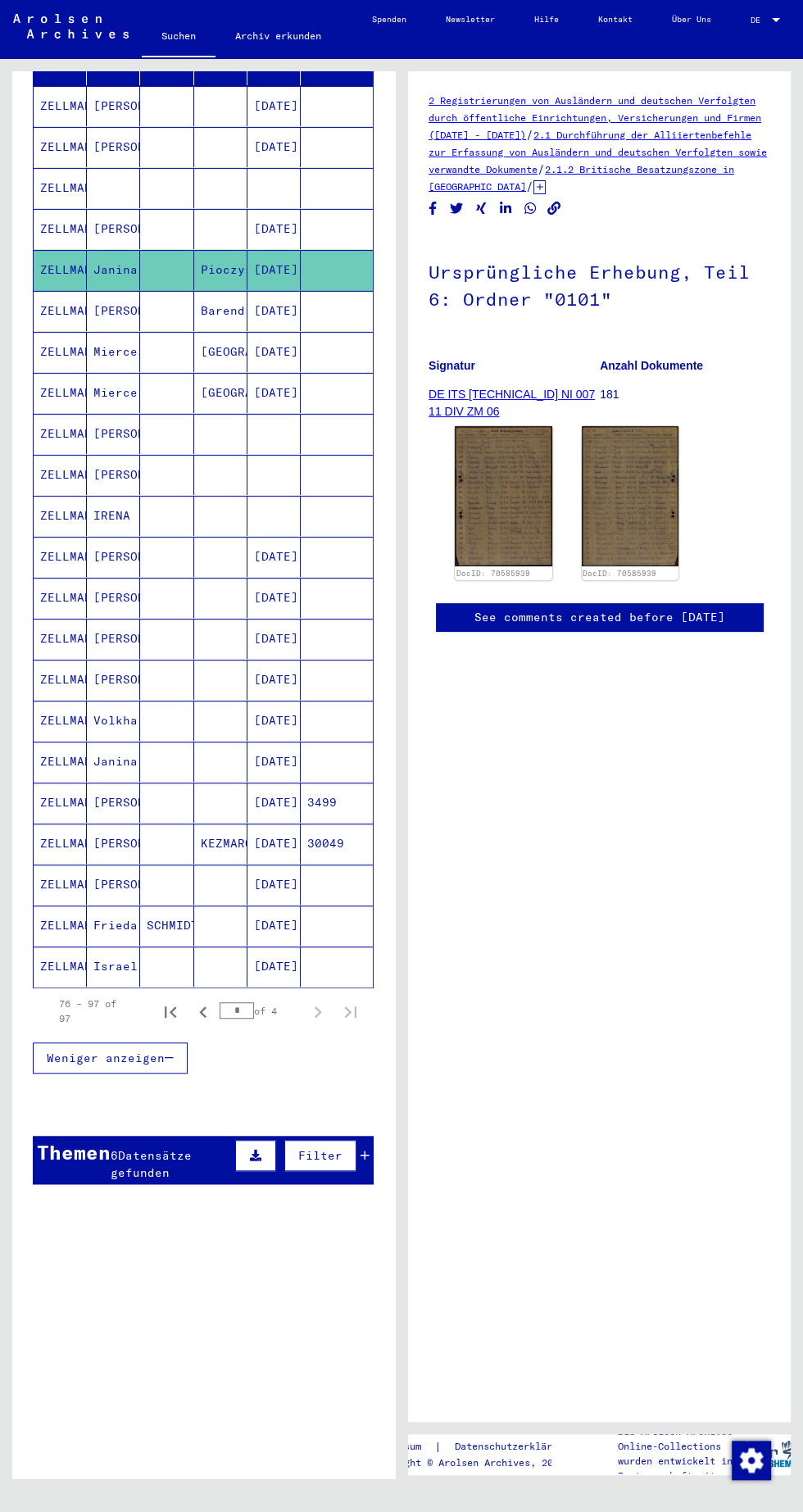
scroll to position [61, 0]
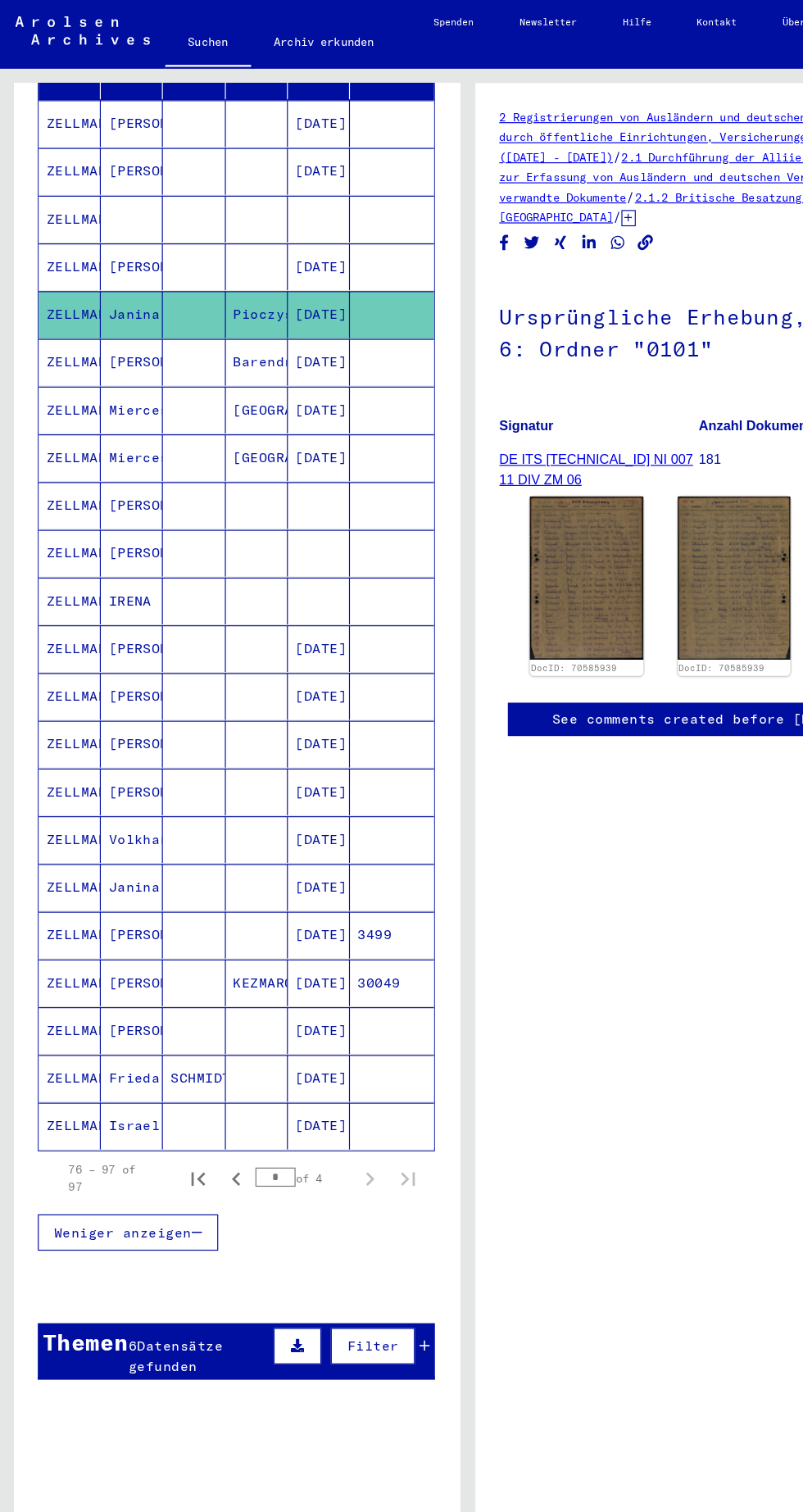
click at [79, 455] on mat-cell "ZELLMANN" at bounding box center [60, 474] width 54 height 40
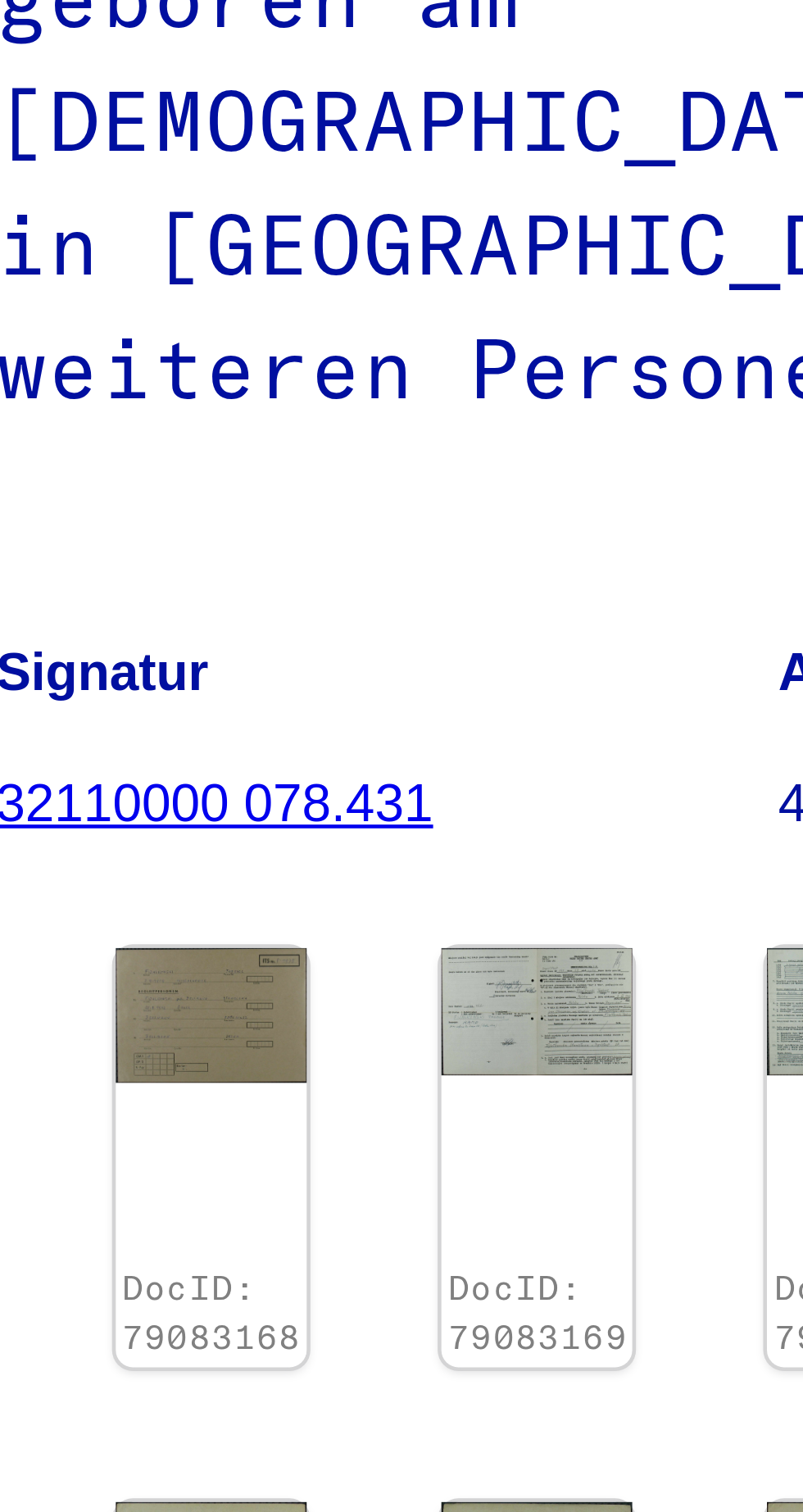
scroll to position [0, 3]
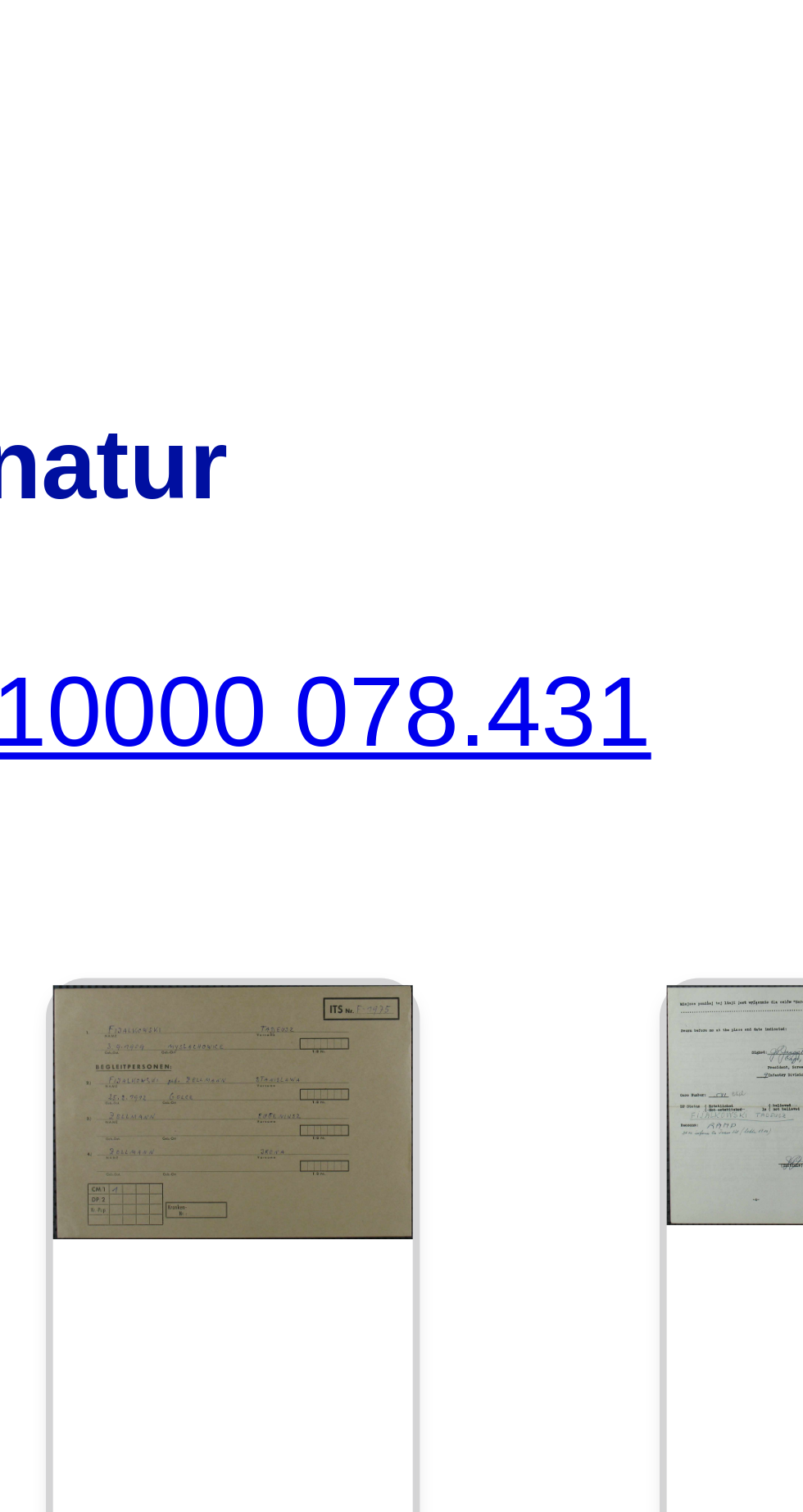
click at [474, 473] on img at bounding box center [473, 487] width 42 height 30
